Goal: Information Seeking & Learning: Learn about a topic

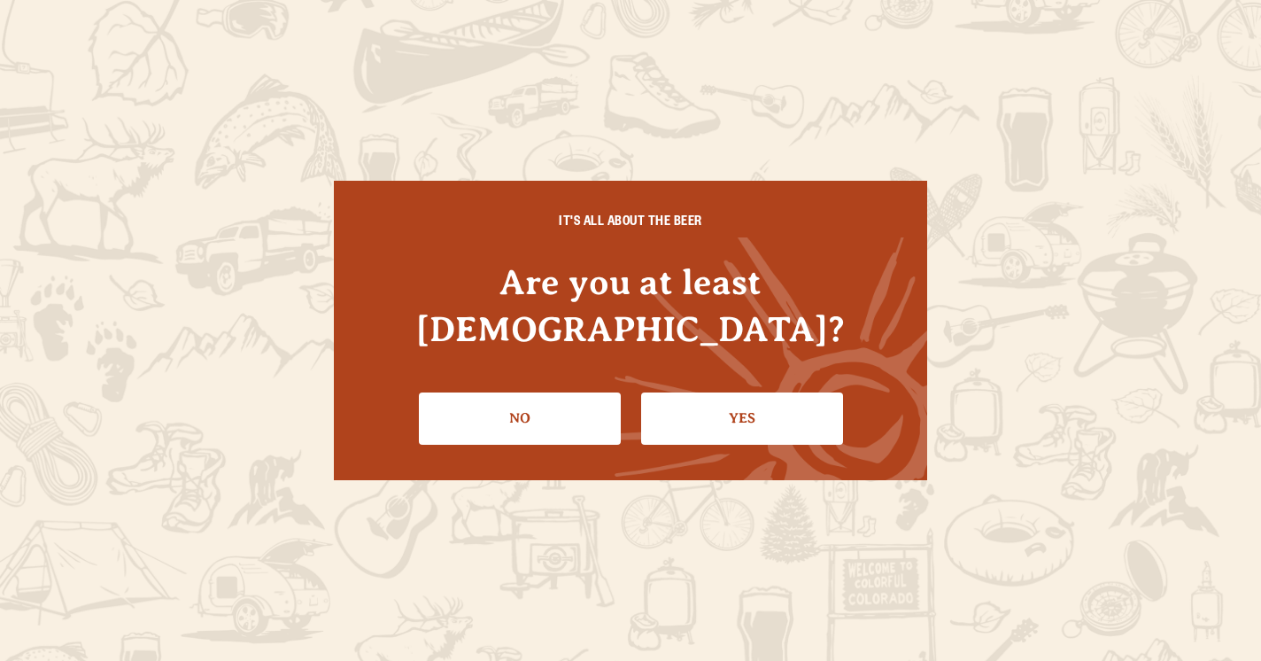
click at [762, 405] on link "Yes" at bounding box center [742, 417] width 202 height 51
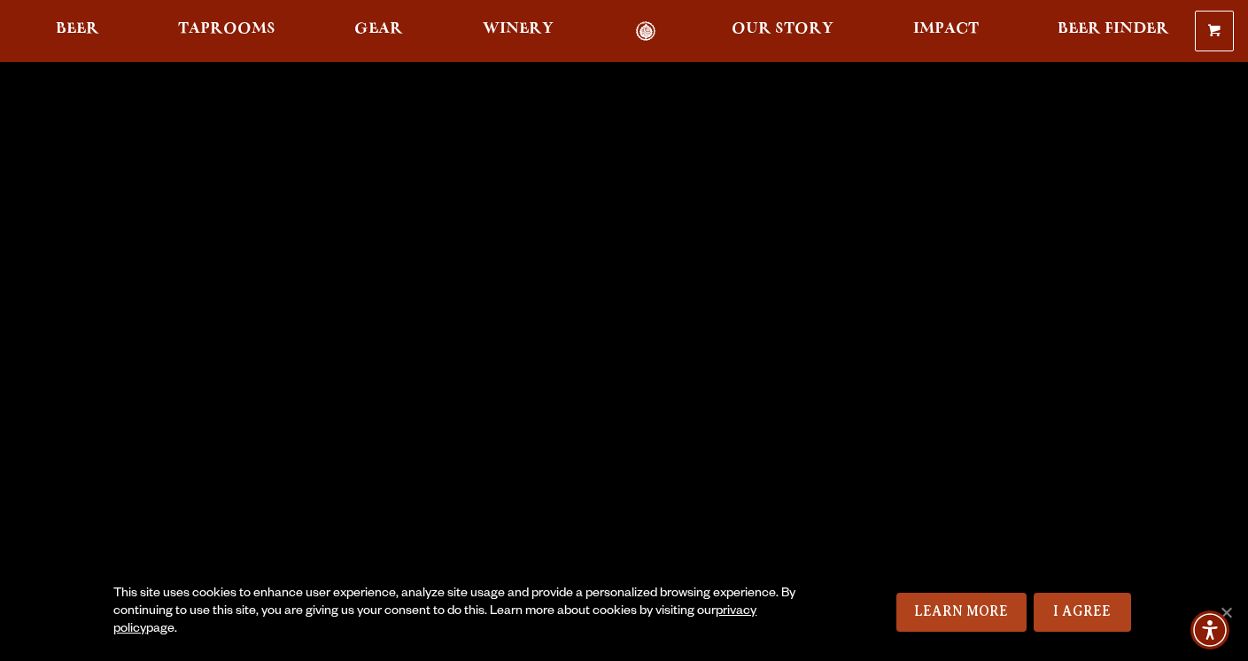
scroll to position [74, 0]
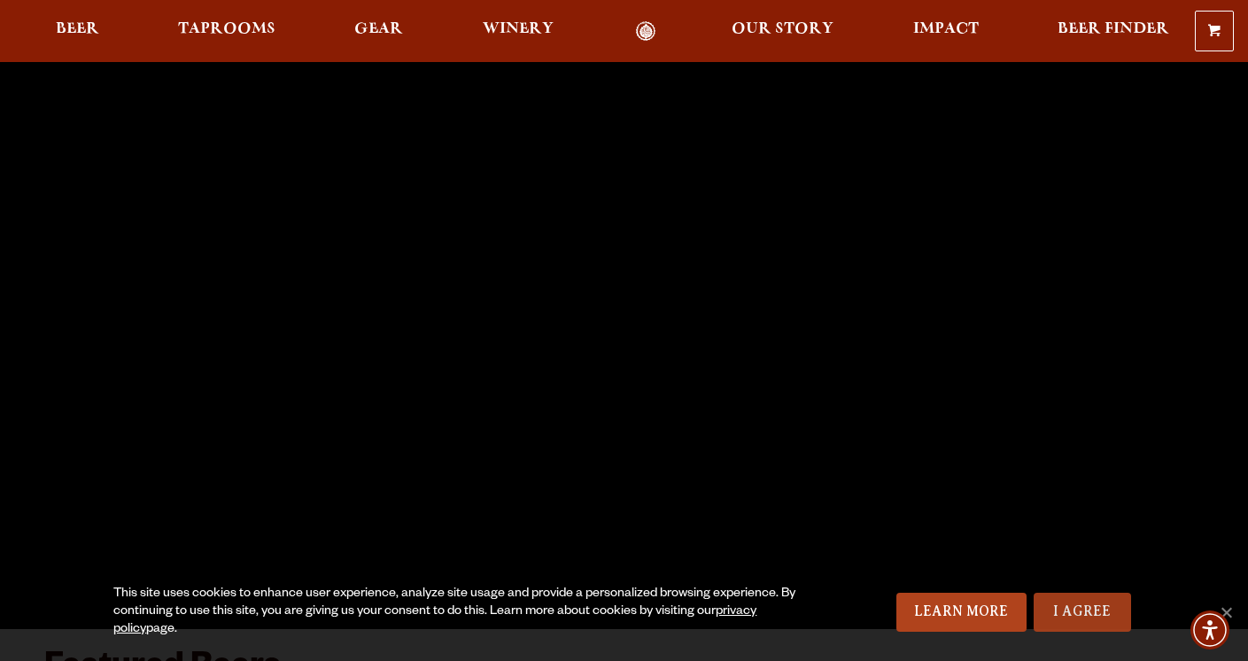
click at [1099, 610] on link "I Agree" at bounding box center [1082, 612] width 97 height 39
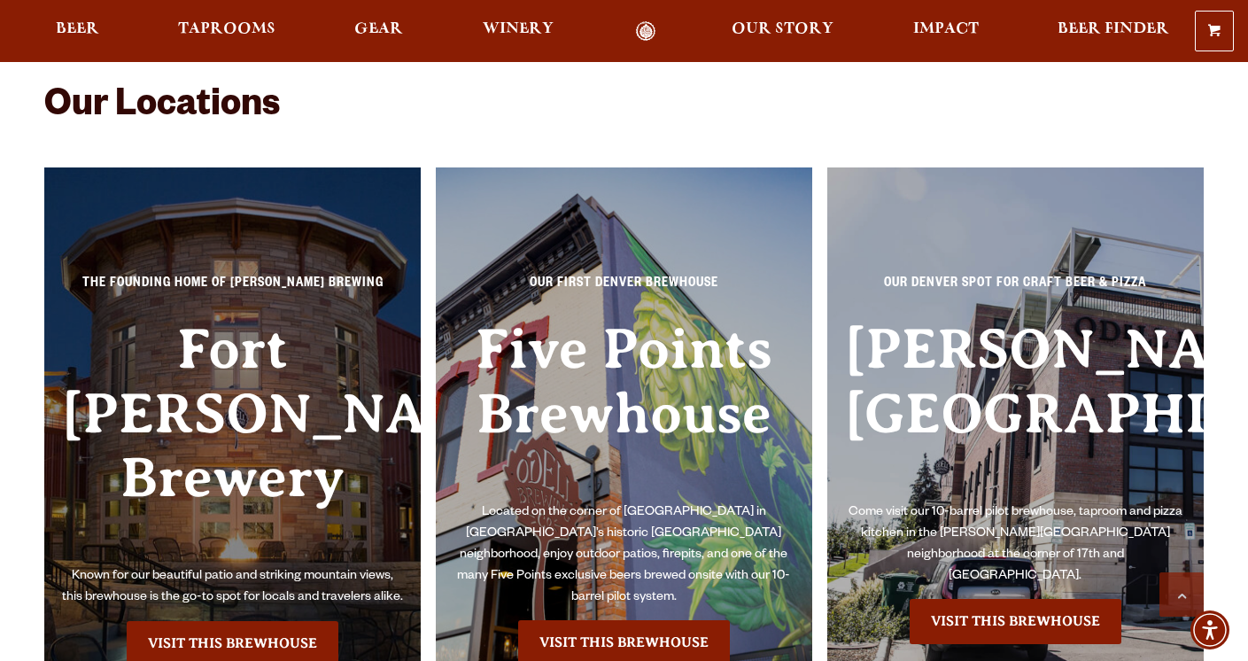
scroll to position [3804, 0]
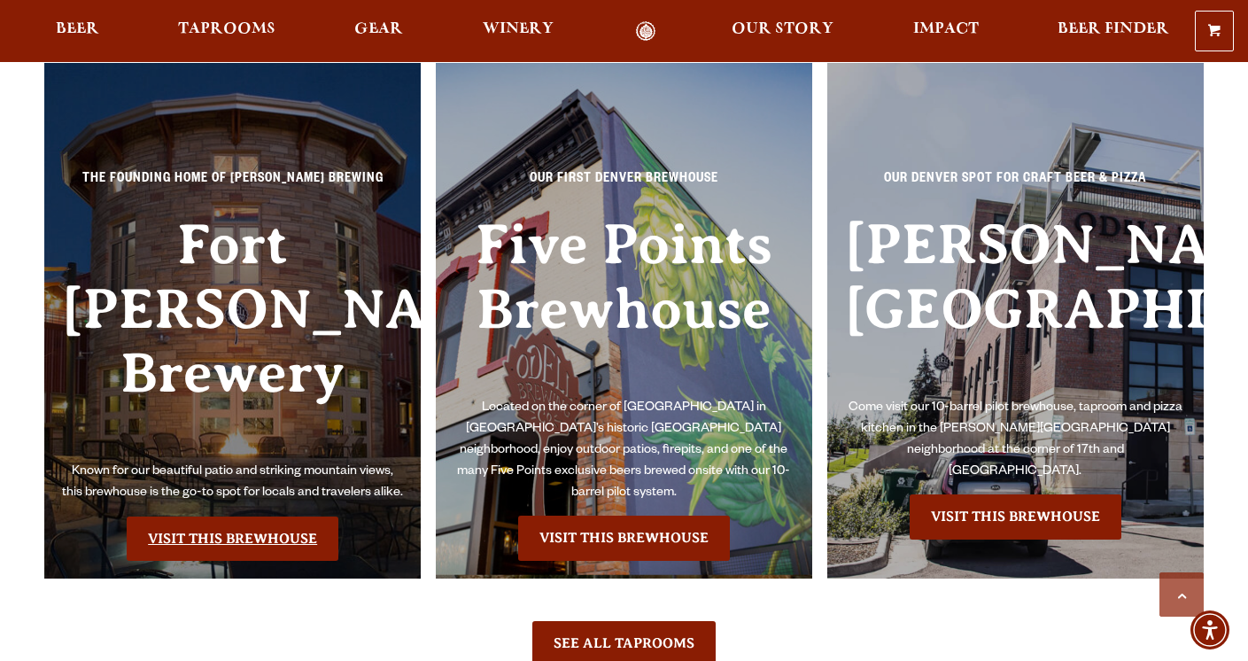
click at [206, 516] on link "Visit this Brewhouse" at bounding box center [233, 538] width 212 height 44
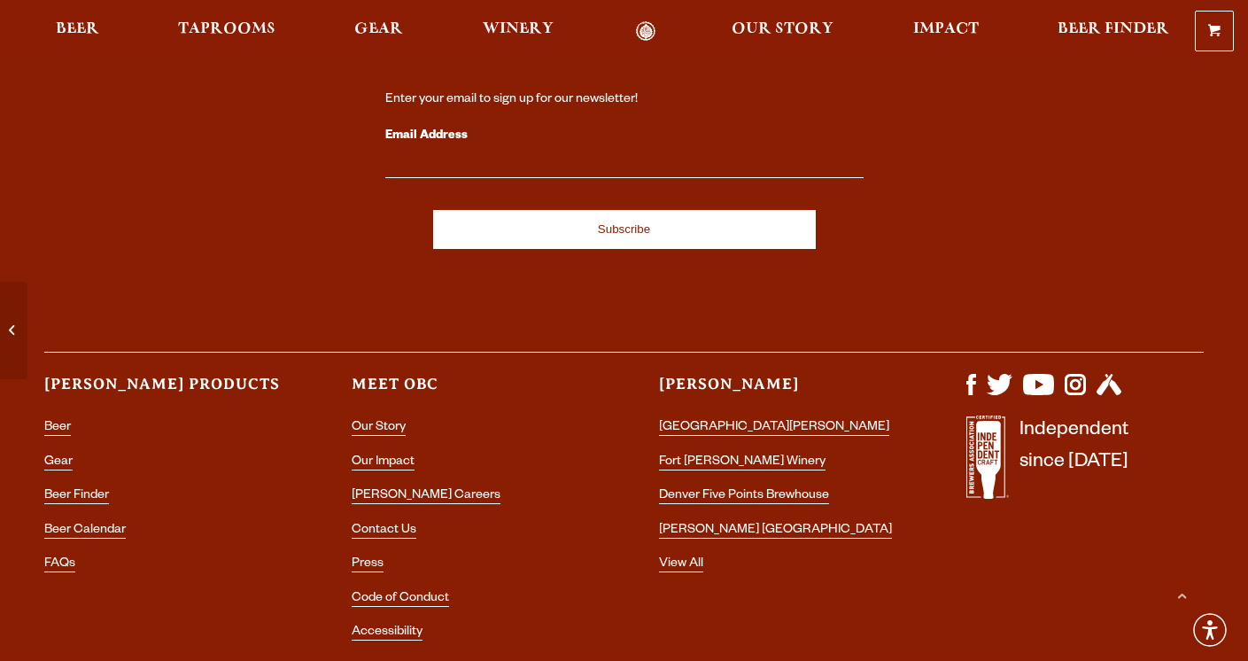
scroll to position [7649, 0]
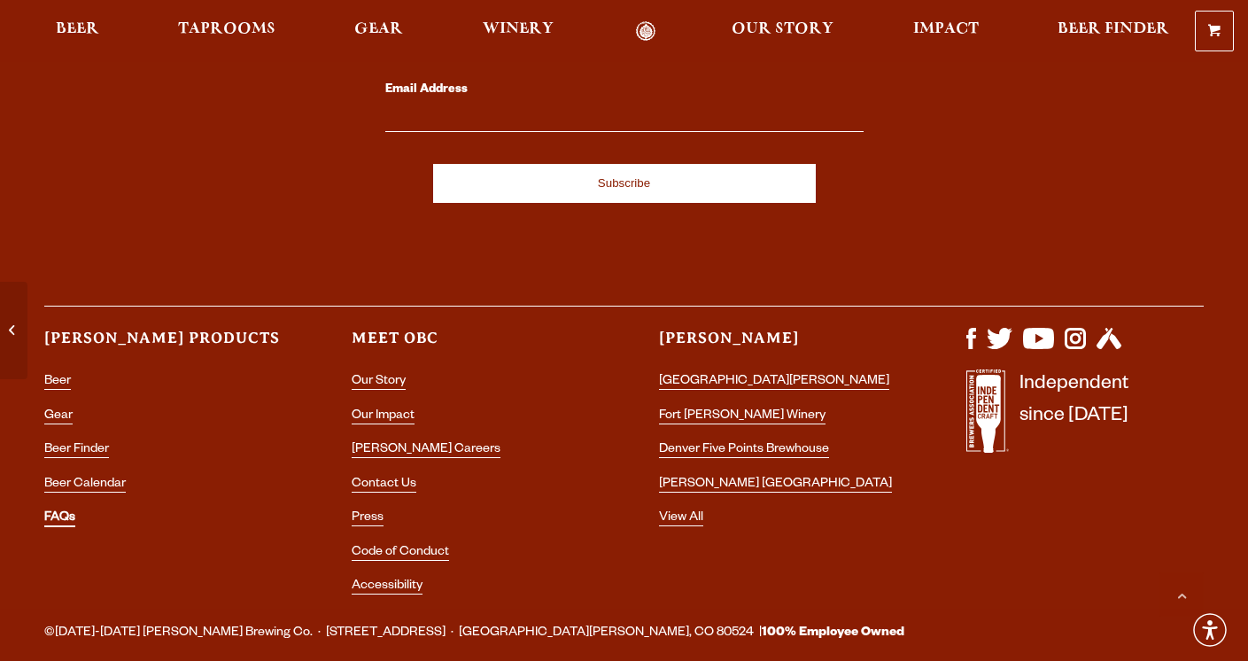
click at [61, 511] on link "FAQs" at bounding box center [59, 519] width 31 height 16
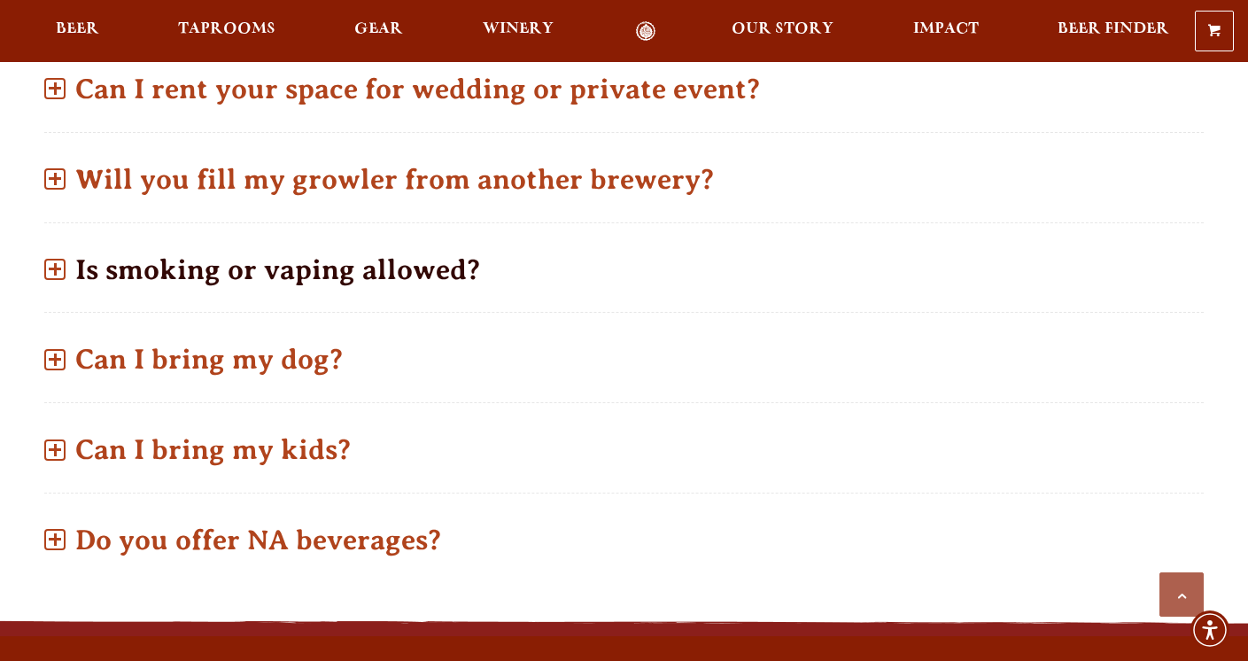
scroll to position [1357, 0]
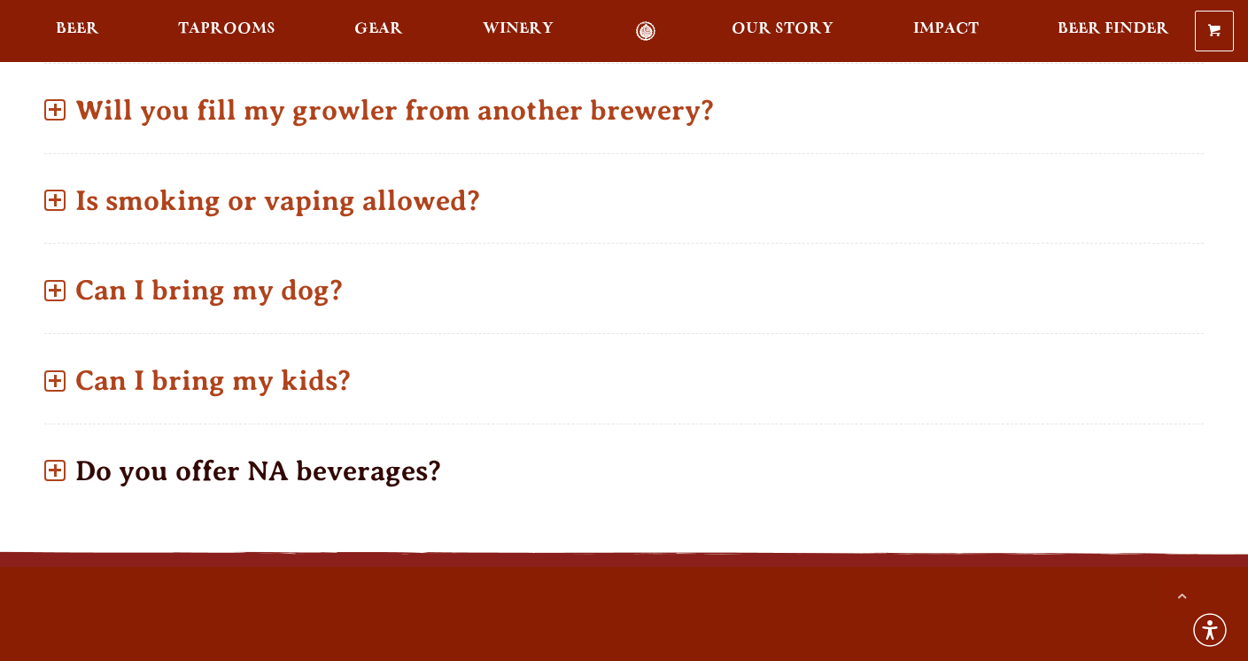
click at [55, 469] on span at bounding box center [55, 470] width 12 height 3
